Goal: Check status: Check status

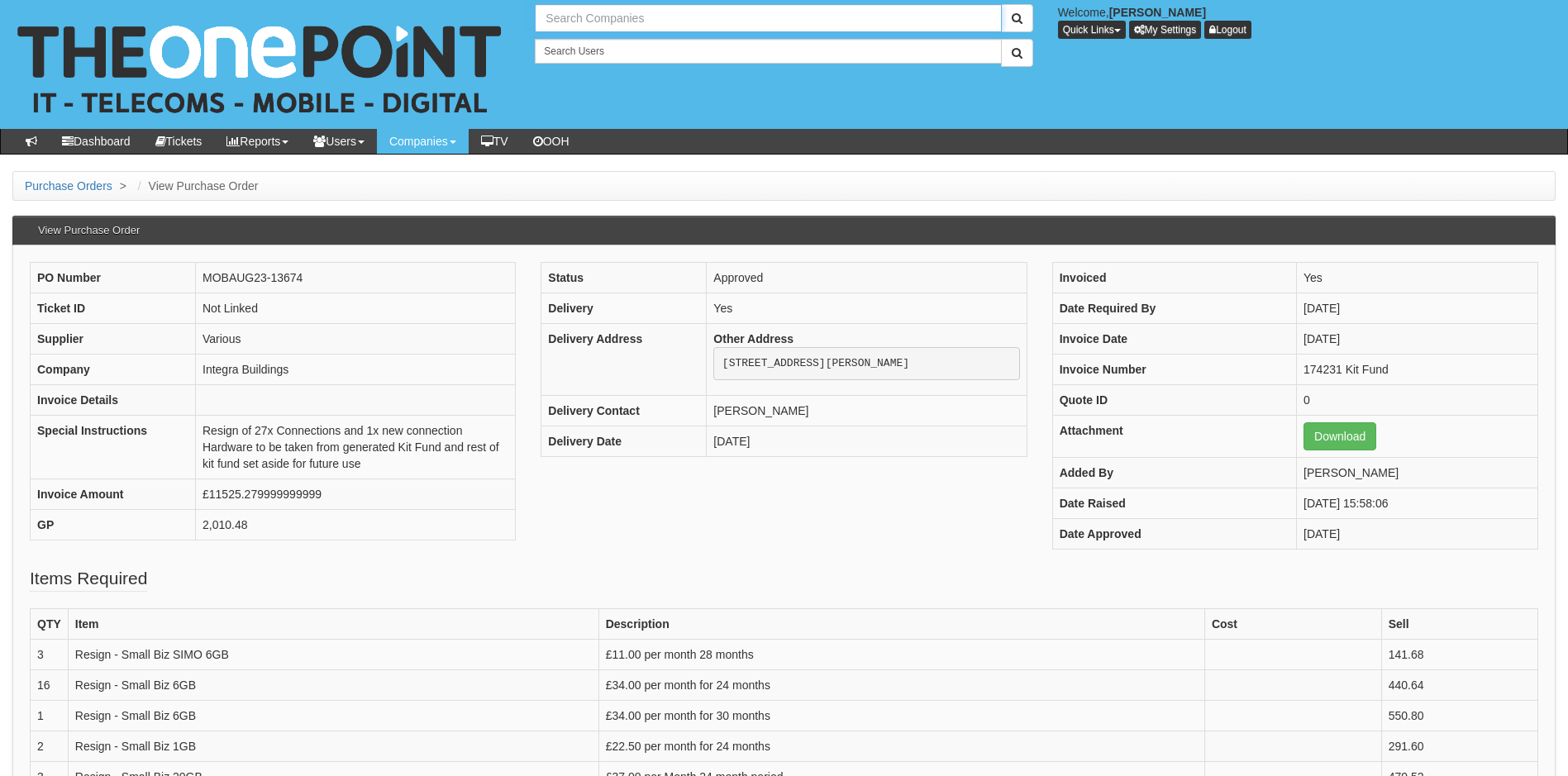
click at [628, 19] on input "text" at bounding box center [767, 17] width 466 height 28
click at [619, 39] on link "PA Contract Services Ltd" at bounding box center [767, 46] width 463 height 24
type input "PA Contract Services Ltd"
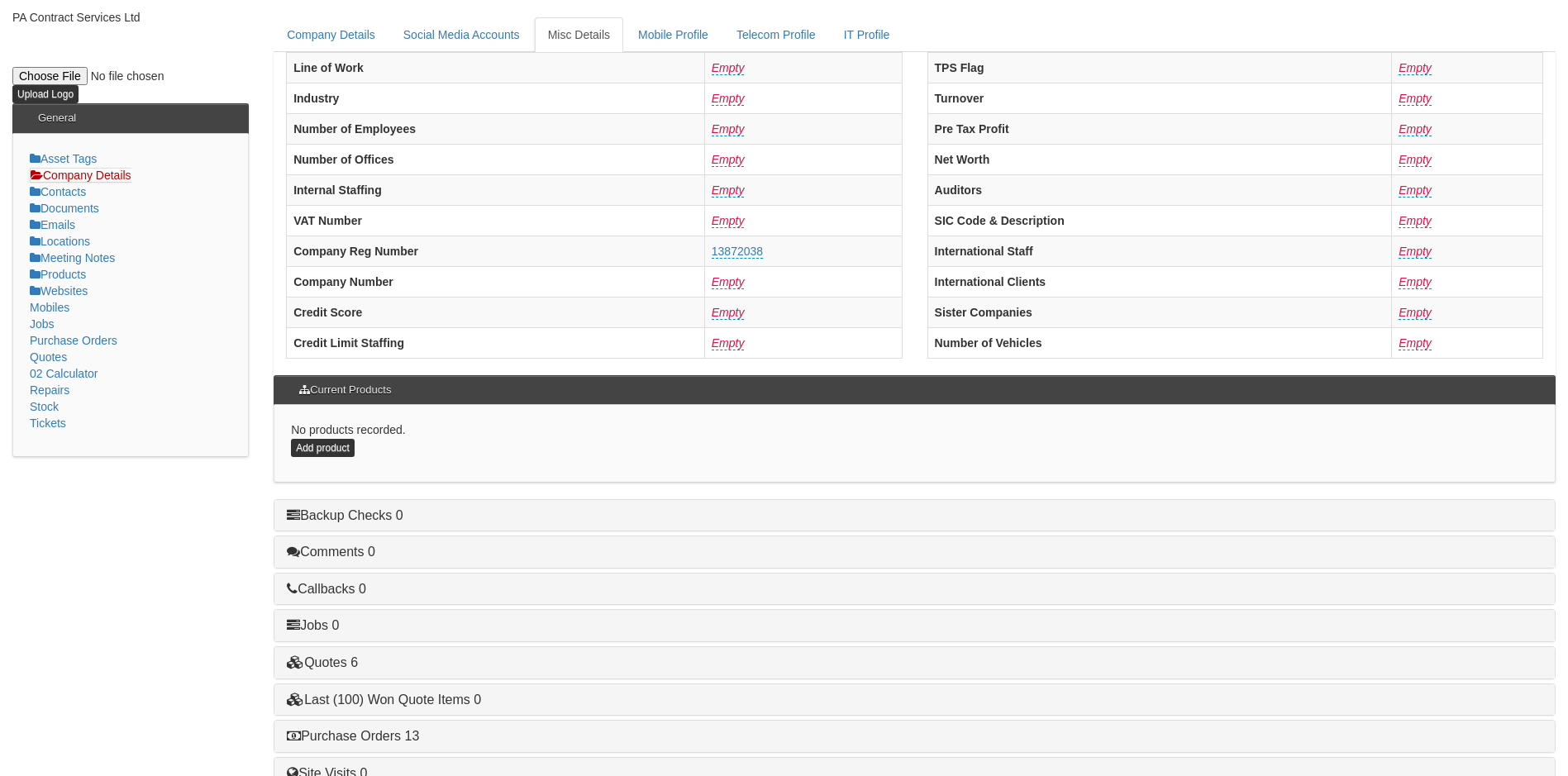
scroll to position [314, 0]
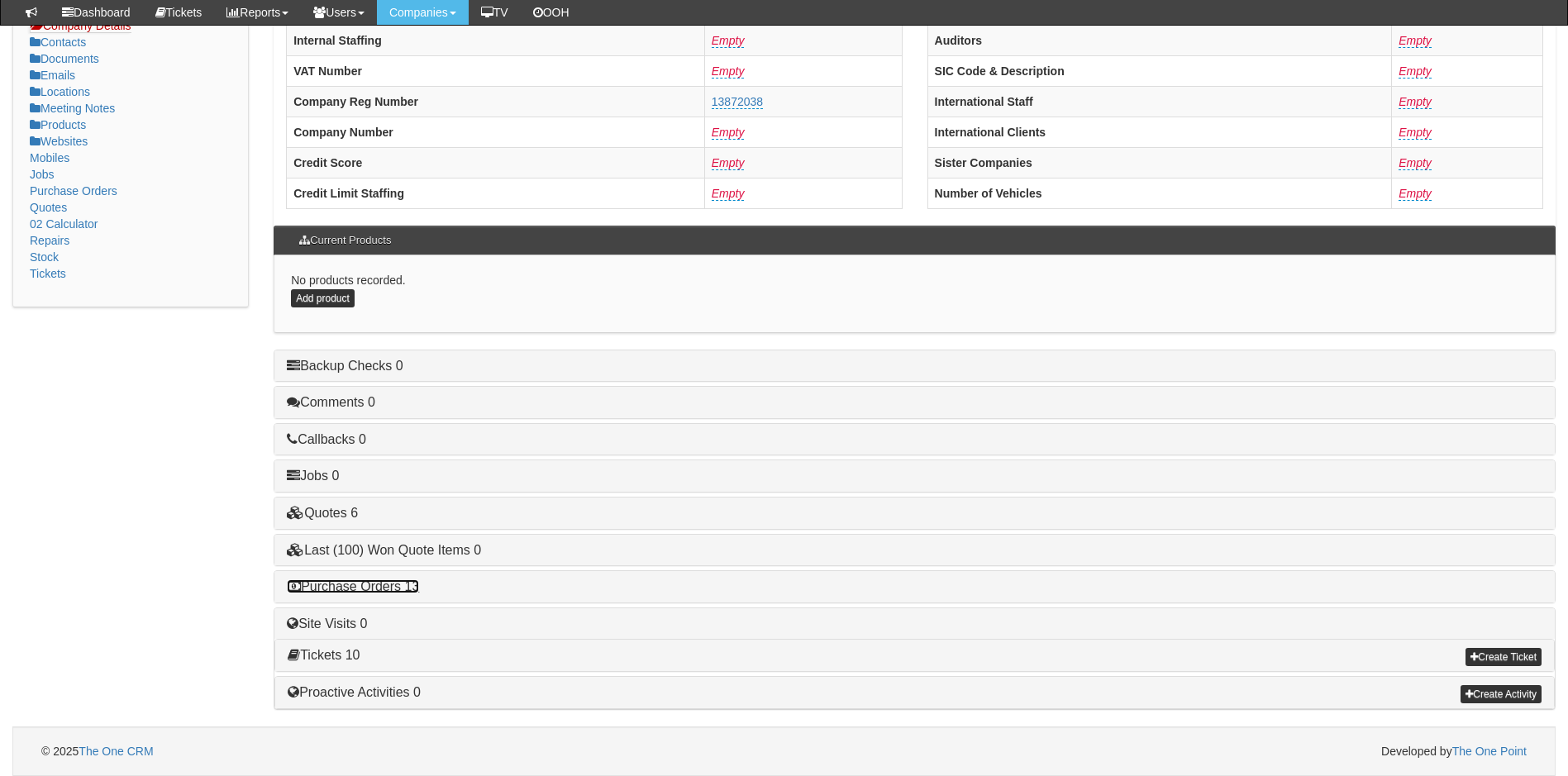
click at [343, 591] on link "Purchase Orders 13" at bounding box center [353, 586] width 133 height 14
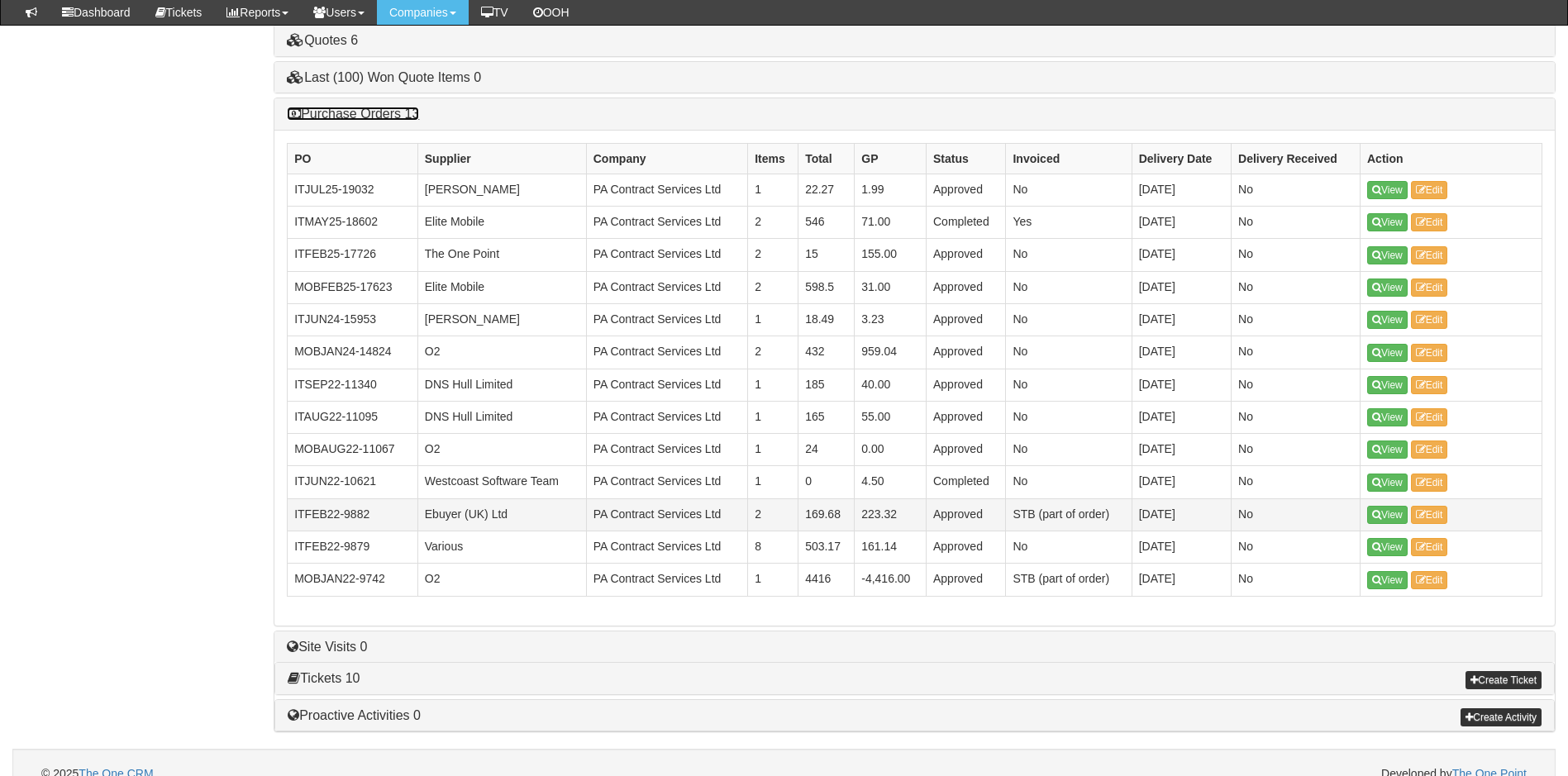
scroll to position [810, 0]
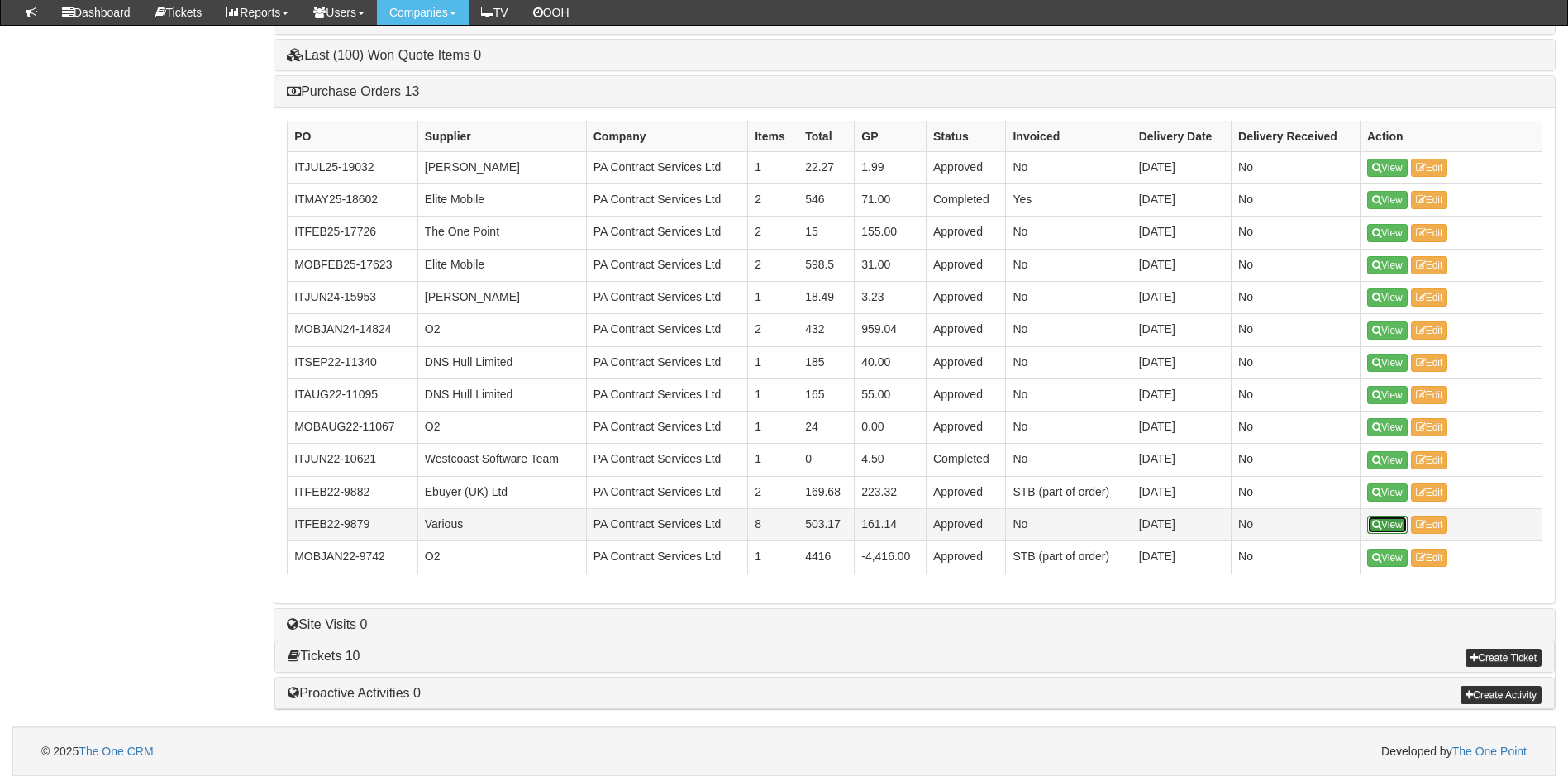
click at [1390, 523] on link "View" at bounding box center [1387, 524] width 40 height 18
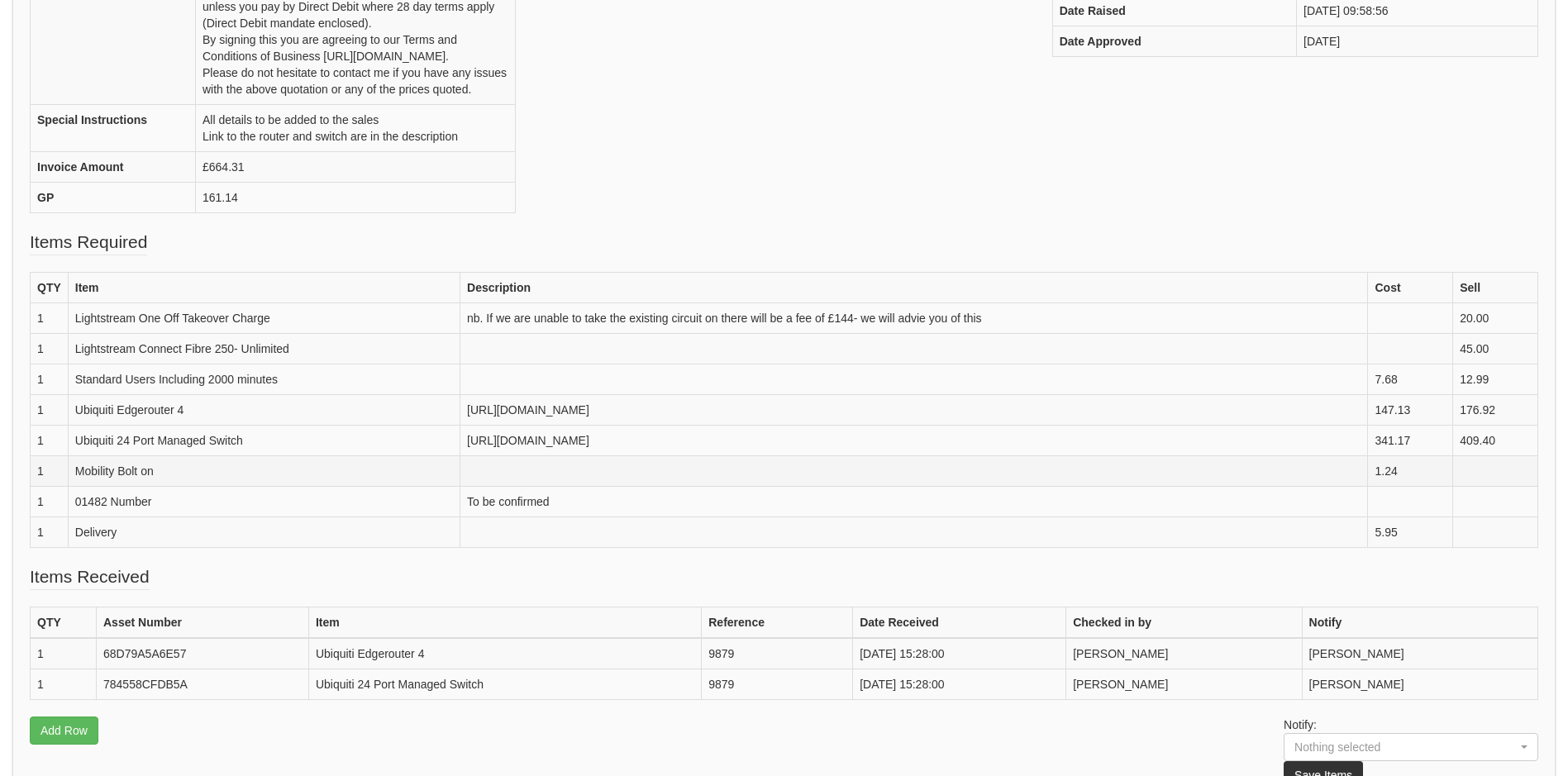
scroll to position [496, 0]
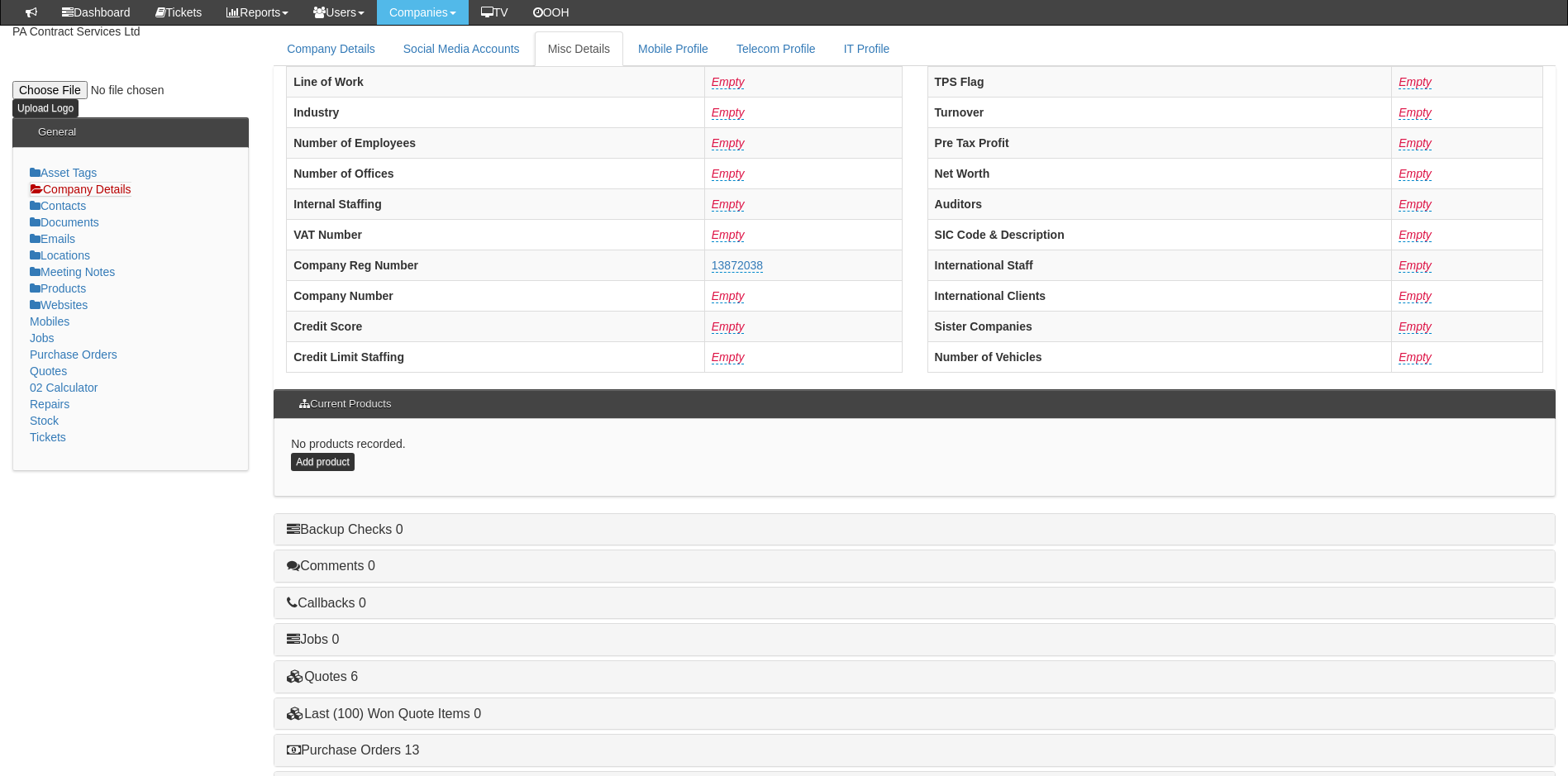
scroll to position [314, 0]
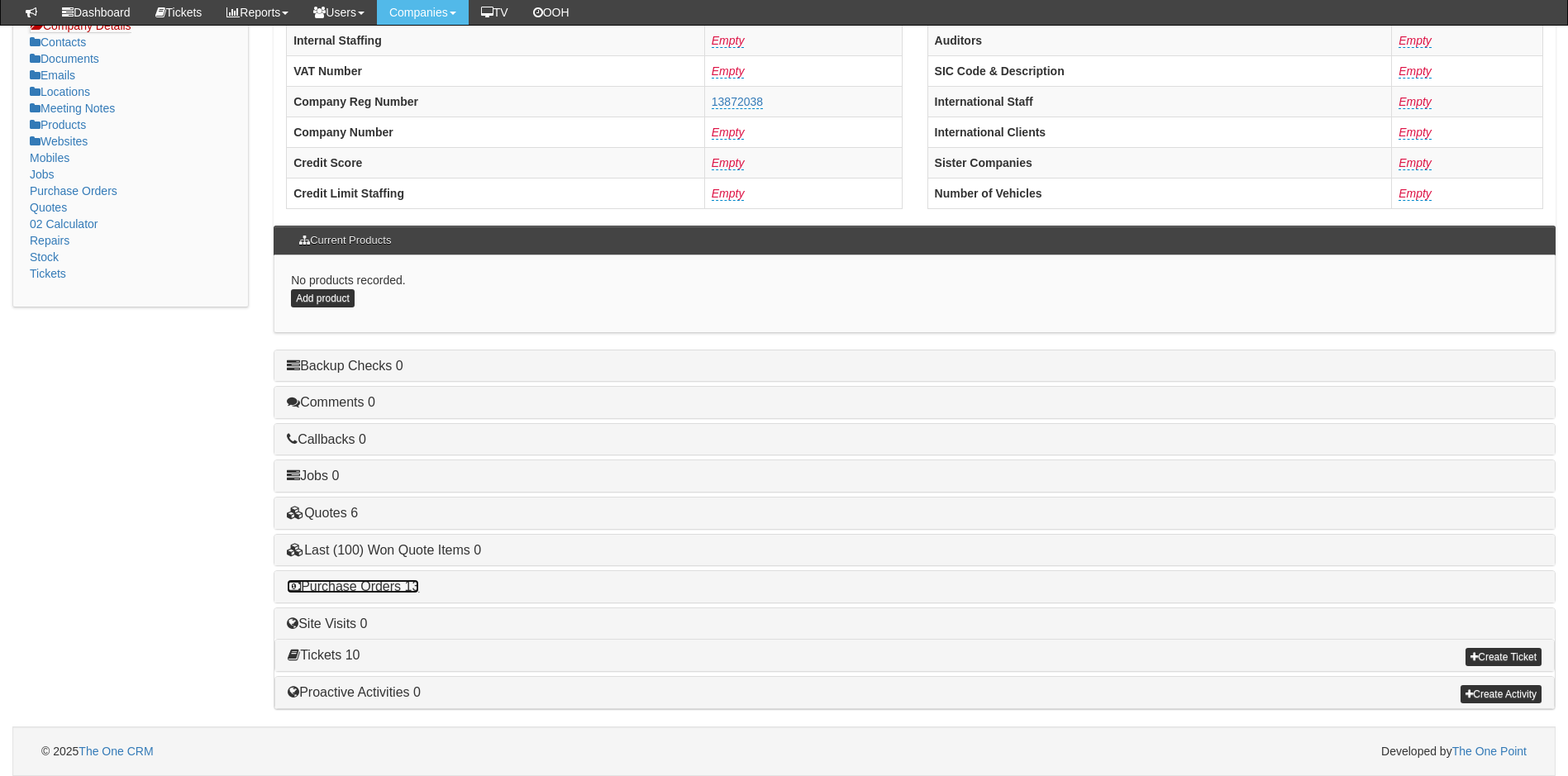
click at [373, 586] on link "Purchase Orders 13" at bounding box center [353, 586] width 133 height 14
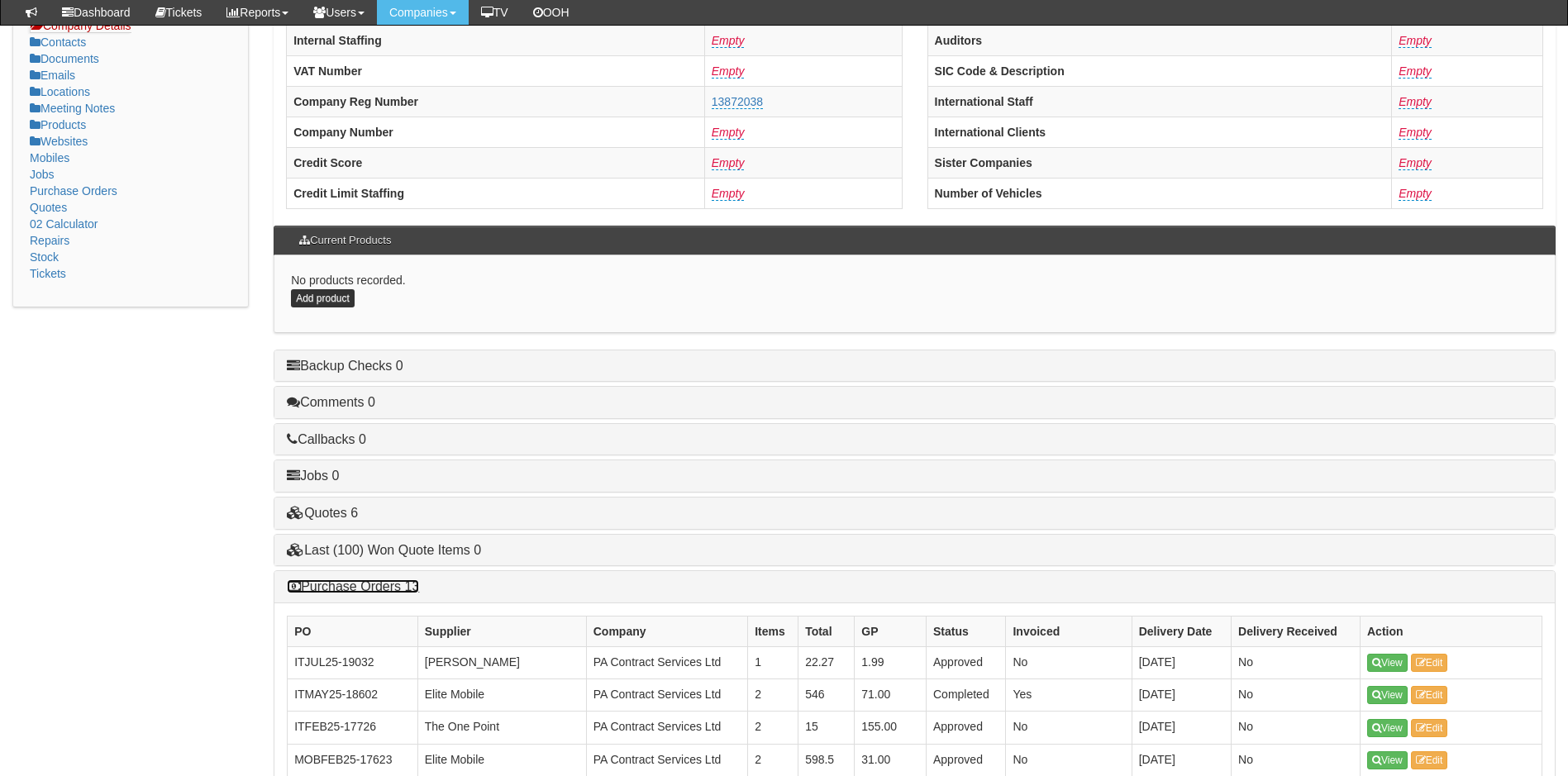
scroll to position [810, 0]
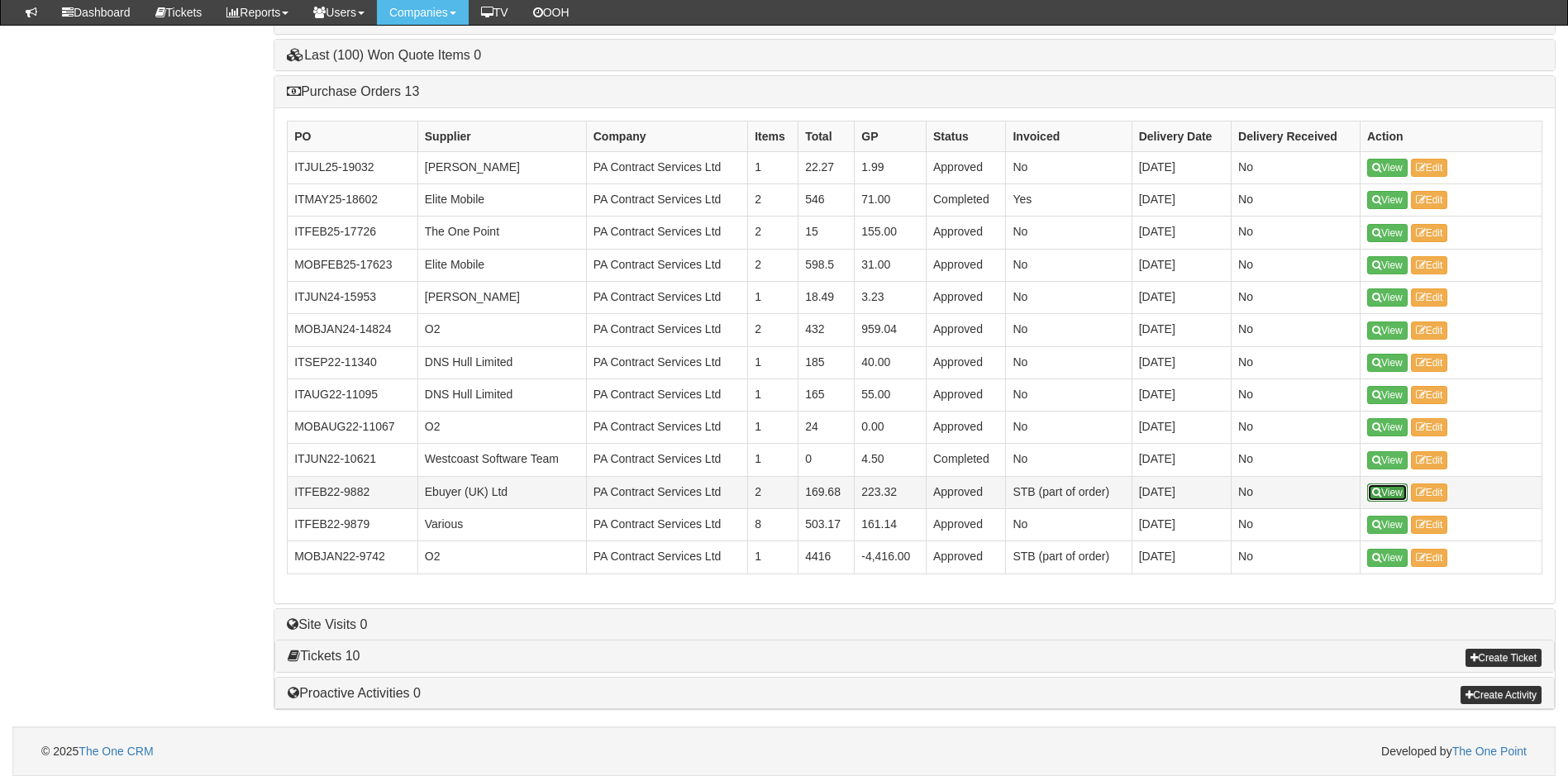
click at [1389, 490] on link "View" at bounding box center [1387, 493] width 40 height 18
